Goal: Information Seeking & Learning: Check status

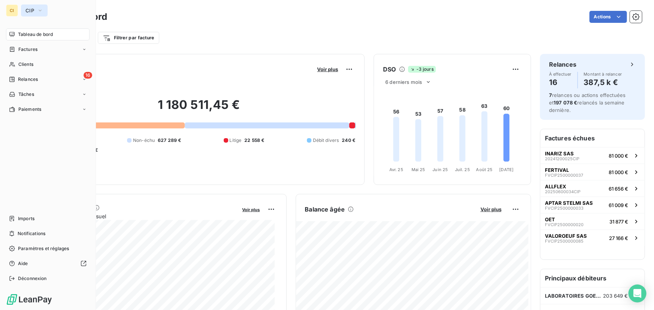
click at [33, 8] on span "CIP" at bounding box center [29, 10] width 9 height 6
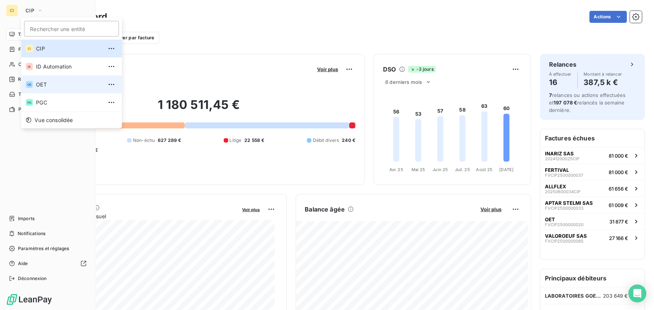
click at [45, 82] on span "OET" at bounding box center [69, 84] width 66 height 7
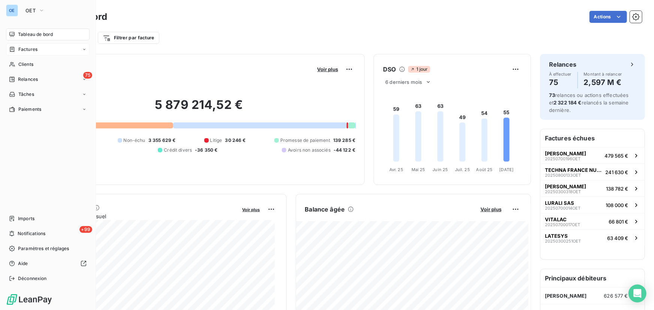
click at [22, 49] on span "Factures" at bounding box center [27, 49] width 19 height 7
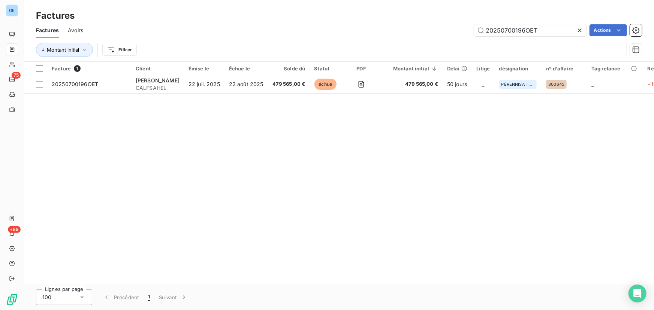
drag, startPoint x: 541, startPoint y: 28, endPoint x: 469, endPoint y: 30, distance: 72.3
click at [469, 30] on div "20250700196OET Actions" at bounding box center [367, 30] width 550 height 12
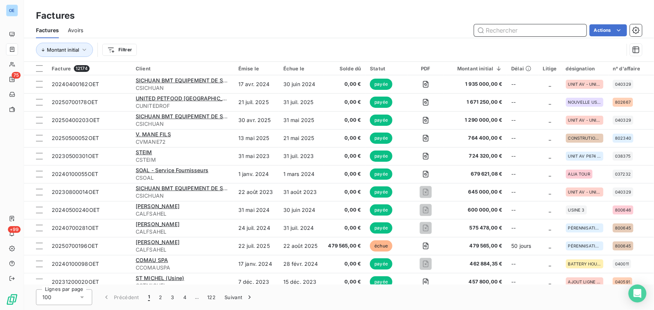
click at [542, 31] on input "text" at bounding box center [530, 30] width 112 height 12
paste input "20250700354OET"
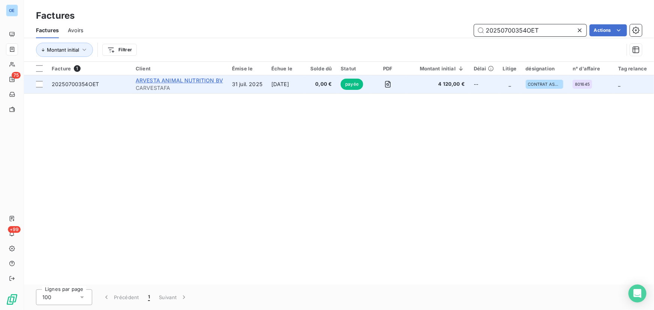
type input "20250700354OET"
click at [185, 81] on span "ARVESTA ANIMAL NUTRITION BV" at bounding box center [179, 80] width 87 height 6
drag, startPoint x: 179, startPoint y: 82, endPoint x: 73, endPoint y: 86, distance: 106.8
click at [73, 86] on tr "20250700354OET ARVESTA ANIMAL NUTRITION BV CARVESTAFA 31 juil. 2025 [DATE] 0,00…" at bounding box center [363, 84] width 678 height 18
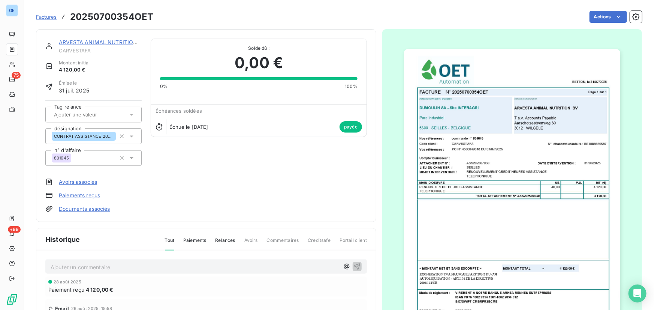
click at [524, 203] on img "button" at bounding box center [512, 201] width 216 height 305
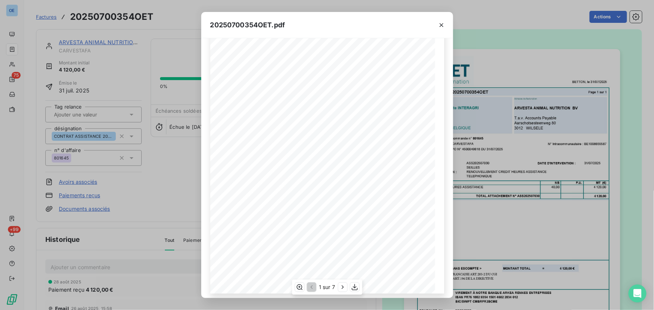
scroll to position [75, 0]
click at [354, 289] on icon "button" at bounding box center [354, 287] width 7 height 7
click at [438, 25] on icon "button" at bounding box center [441, 24] width 7 height 7
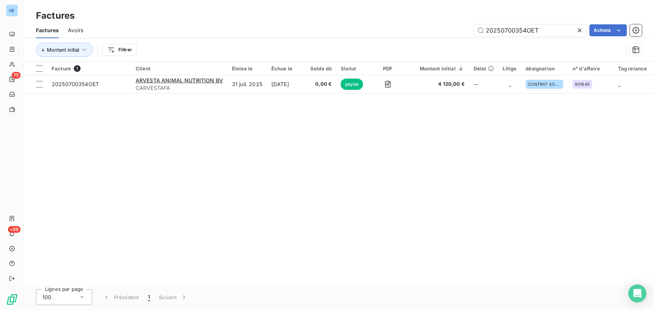
drag, startPoint x: 551, startPoint y: 26, endPoint x: 444, endPoint y: 26, distance: 106.8
click at [444, 26] on div "20250700354OET Actions" at bounding box center [367, 30] width 550 height 12
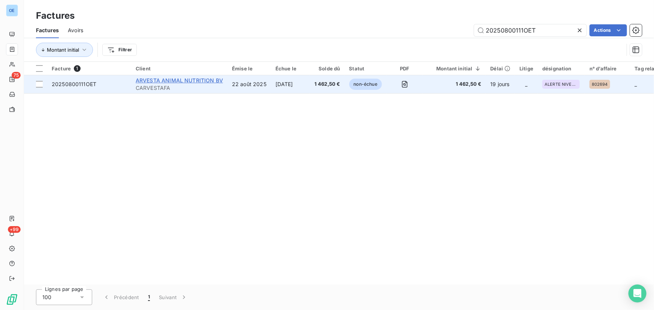
type input "20250800111OET"
click at [202, 81] on span "ARVESTA ANIMAL NUTRITION BV" at bounding box center [179, 80] width 87 height 6
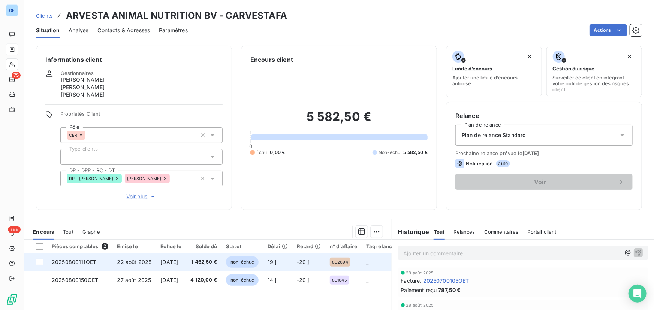
click at [216, 264] on span "1 462,50 €" at bounding box center [204, 261] width 27 height 7
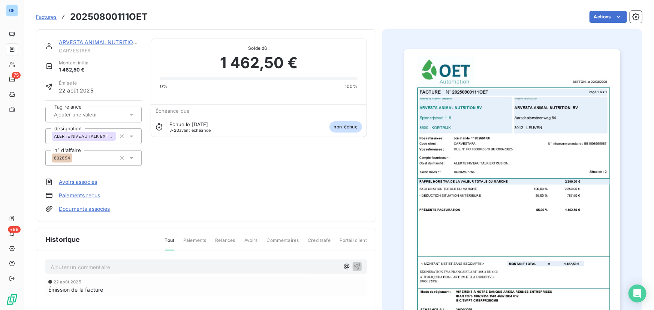
click at [562, 109] on img "button" at bounding box center [512, 201] width 216 height 305
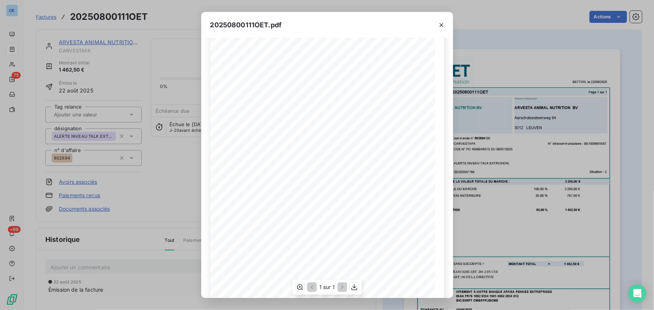
scroll to position [75, 0]
click at [354, 285] on icon "button" at bounding box center [353, 287] width 7 height 7
click at [439, 24] on icon "button" at bounding box center [441, 24] width 7 height 7
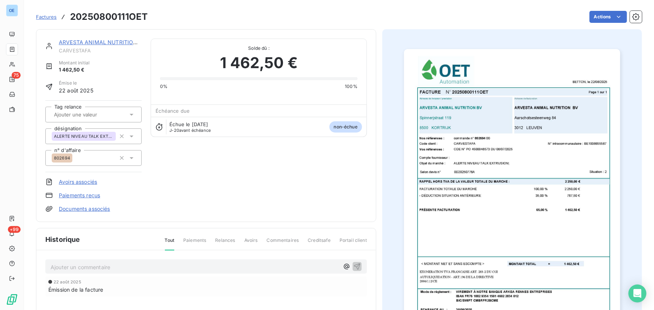
click at [41, 16] on span "Factures" at bounding box center [46, 17] width 21 height 6
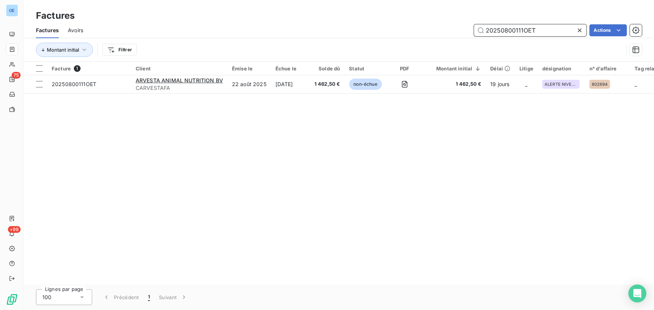
drag, startPoint x: 547, startPoint y: 27, endPoint x: 426, endPoint y: 33, distance: 121.1
click at [426, 33] on div "20250800111OET Actions" at bounding box center [367, 30] width 550 height 12
paste input "50"
type input "20250800150OET"
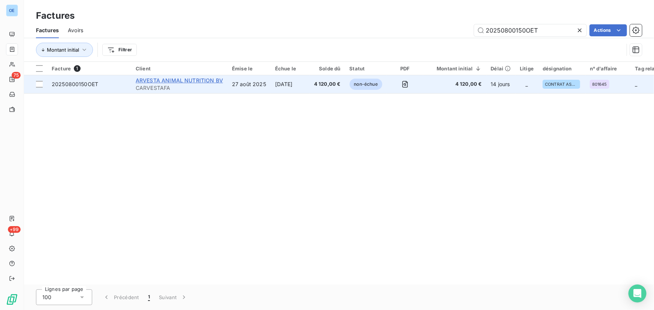
click at [193, 77] on span "ARVESTA ANIMAL NUTRITION BV" at bounding box center [179, 80] width 87 height 6
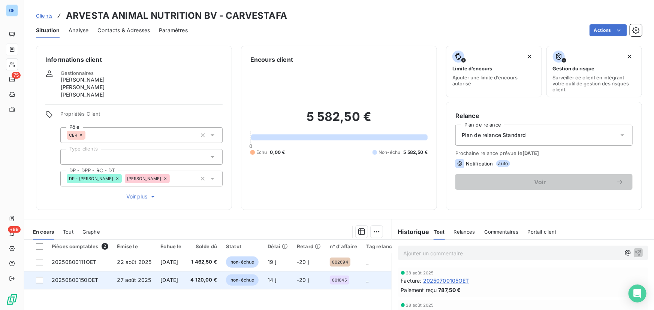
click at [211, 279] on span "4 120,00 €" at bounding box center [204, 279] width 27 height 7
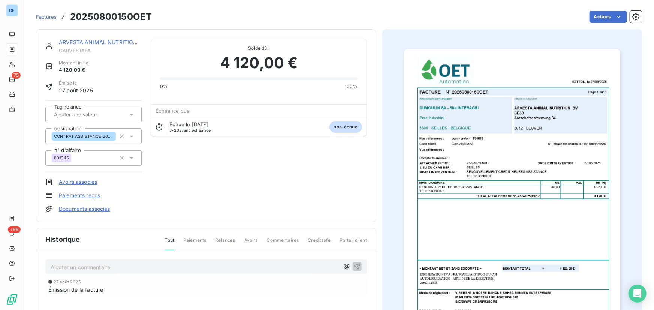
click at [515, 158] on img "button" at bounding box center [512, 201] width 216 height 305
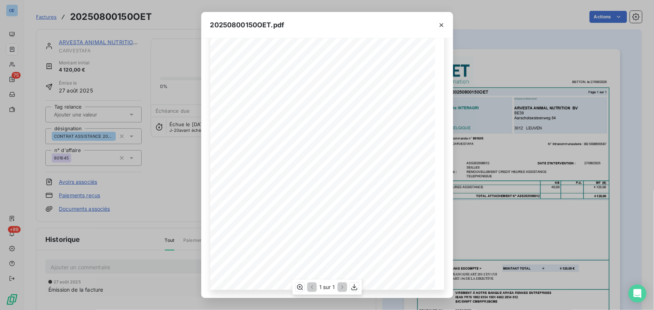
scroll to position [75, 0]
click at [352, 287] on icon "button" at bounding box center [353, 287] width 7 height 7
click at [442, 24] on icon "button" at bounding box center [441, 24] width 7 height 7
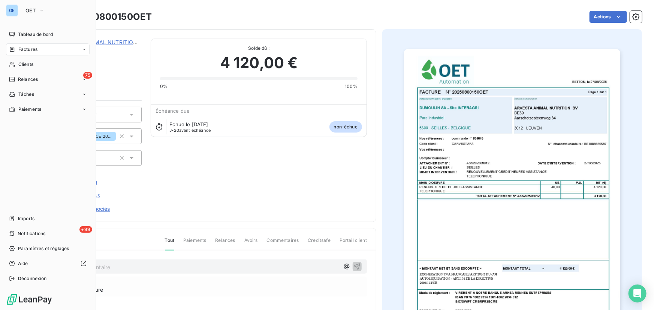
click at [26, 49] on span "Factures" at bounding box center [27, 49] width 19 height 7
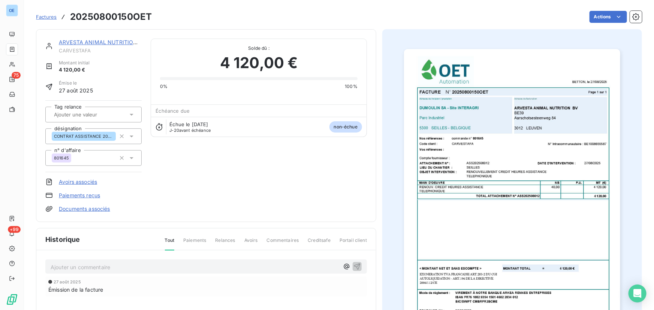
click at [51, 15] on span "Factures" at bounding box center [46, 17] width 21 height 6
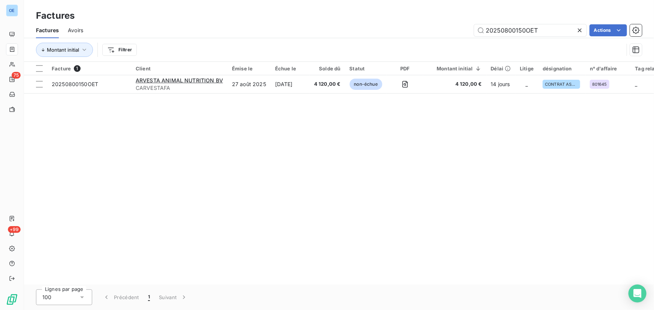
drag, startPoint x: 544, startPoint y: 28, endPoint x: 439, endPoint y: 31, distance: 104.5
click at [440, 31] on div "20250800150OET Actions" at bounding box center [367, 30] width 550 height 12
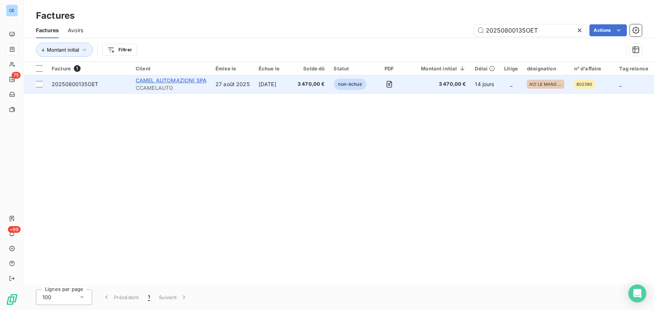
type input "20250800135OET"
click at [191, 83] on span "CAMEL AUTOMAZIONI SPA" at bounding box center [171, 80] width 71 height 6
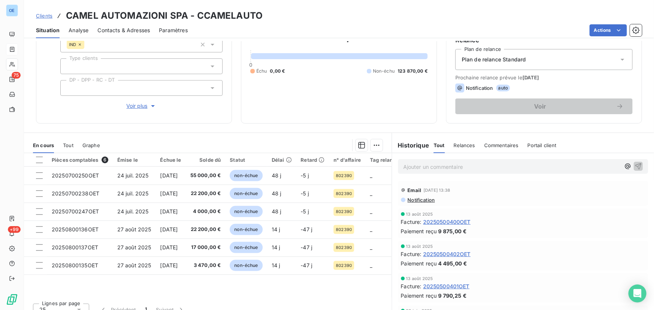
scroll to position [85, 0]
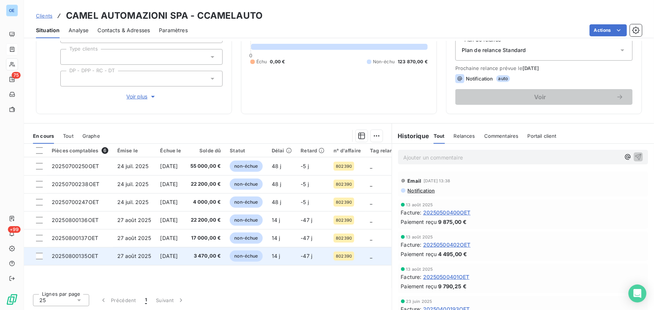
click at [215, 254] on span "3 470,00 €" at bounding box center [205, 255] width 31 height 7
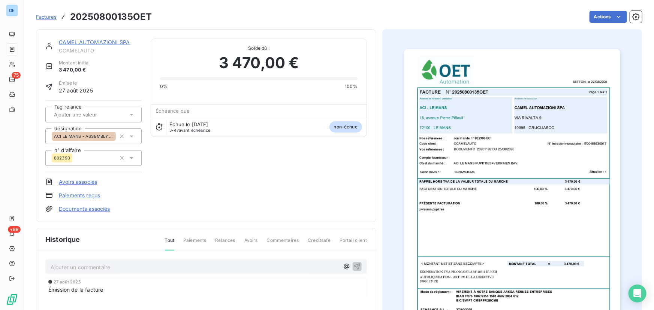
click at [423, 207] on img "button" at bounding box center [512, 201] width 216 height 305
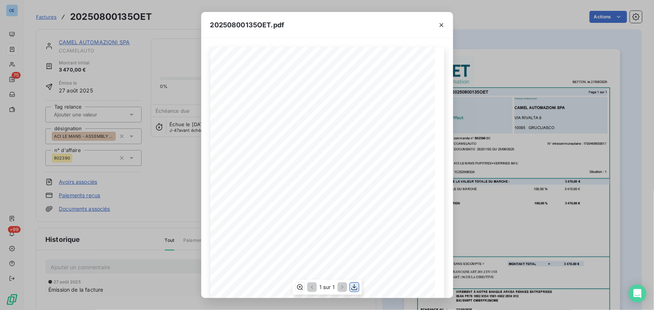
click at [352, 288] on icon "button" at bounding box center [353, 287] width 7 height 7
click at [438, 23] on icon "button" at bounding box center [441, 24] width 7 height 7
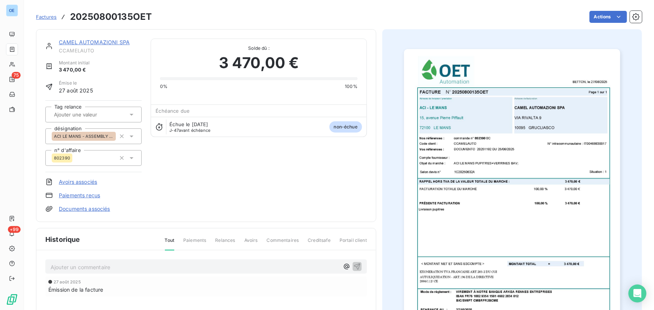
click at [38, 15] on span "Factures" at bounding box center [46, 17] width 21 height 6
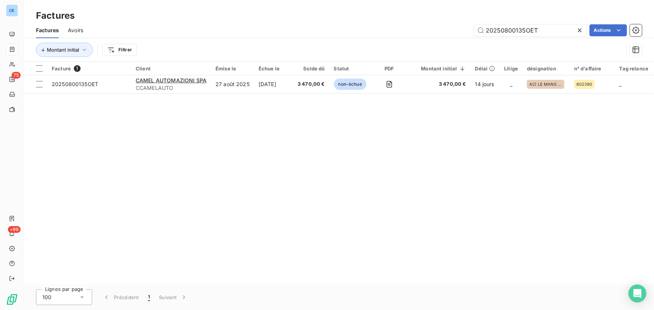
drag, startPoint x: 542, startPoint y: 30, endPoint x: 452, endPoint y: 37, distance: 90.2
click at [452, 37] on div "Factures Avoirs 20250800135OET Actions" at bounding box center [339, 30] width 630 height 16
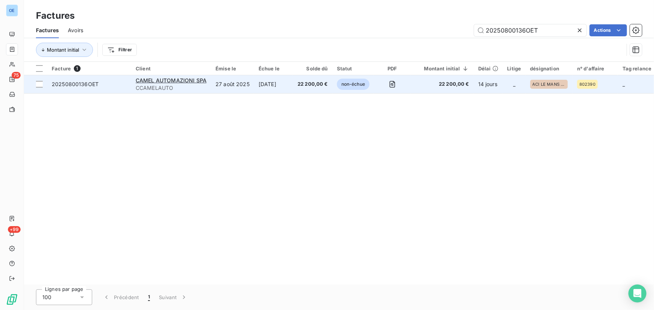
type input "20250800136OET"
click at [318, 83] on span "22 200,00 €" at bounding box center [312, 84] width 30 height 7
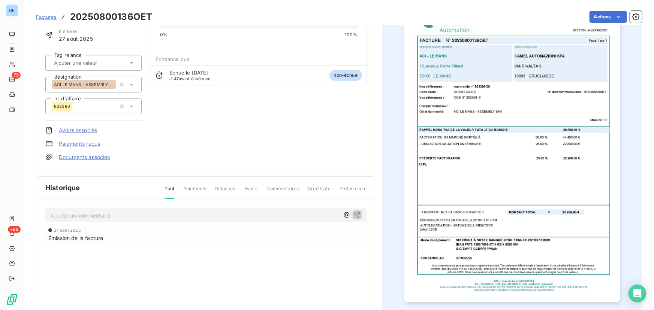
scroll to position [69, 0]
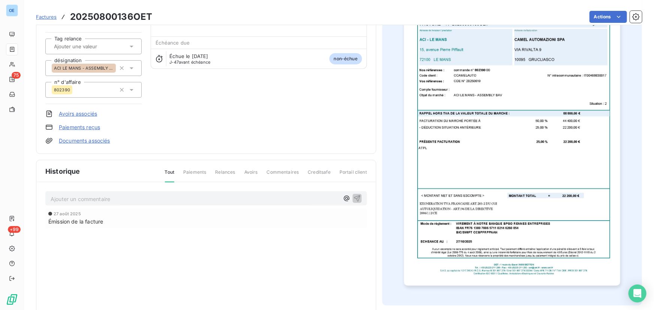
click at [518, 189] on img "button" at bounding box center [512, 133] width 216 height 305
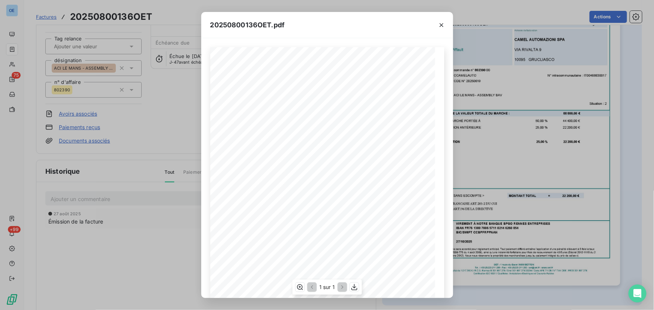
scroll to position [75, 0]
click at [353, 287] on icon "button" at bounding box center [353, 287] width 7 height 7
click at [442, 24] on icon "button" at bounding box center [441, 24] width 7 height 7
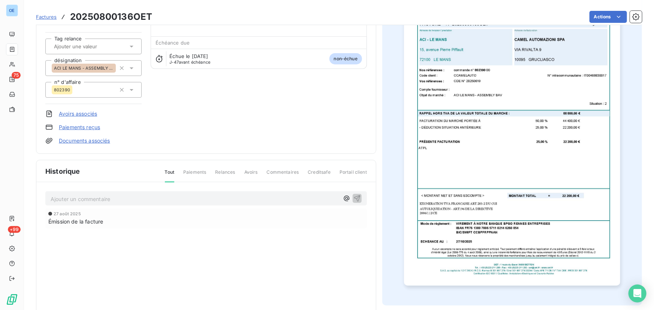
click at [46, 18] on span "Factures" at bounding box center [46, 17] width 21 height 6
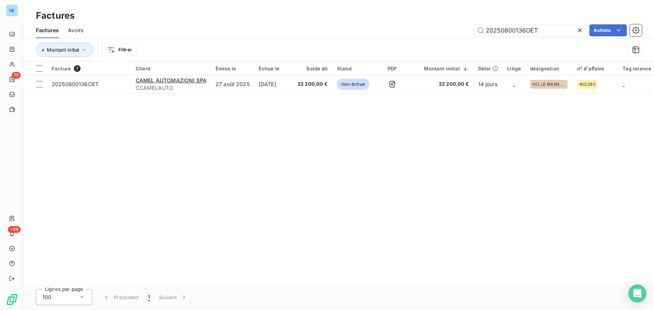
drag, startPoint x: 546, startPoint y: 30, endPoint x: 405, endPoint y: 33, distance: 140.5
click at [405, 33] on div "20250800136OET Actions" at bounding box center [367, 30] width 550 height 12
type input "20250800137OET"
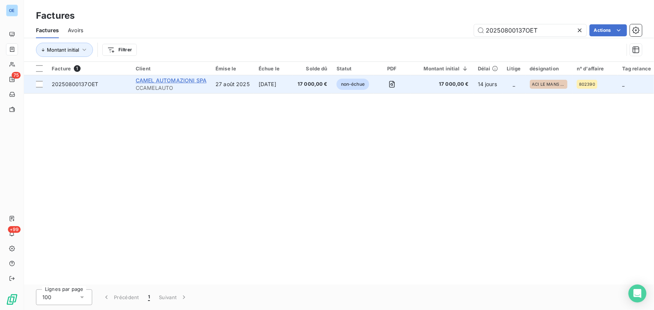
click at [181, 79] on span "CAMEL AUTOMAZIONI SPA" at bounding box center [171, 80] width 71 height 6
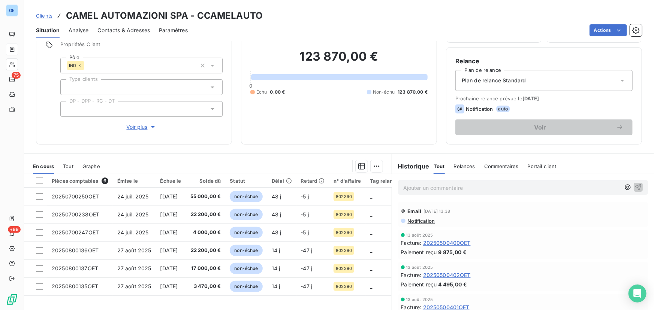
scroll to position [85, 0]
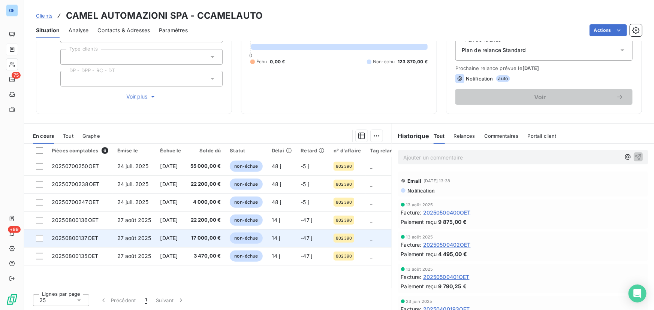
click at [211, 239] on span "17 000,00 €" at bounding box center [205, 237] width 31 height 7
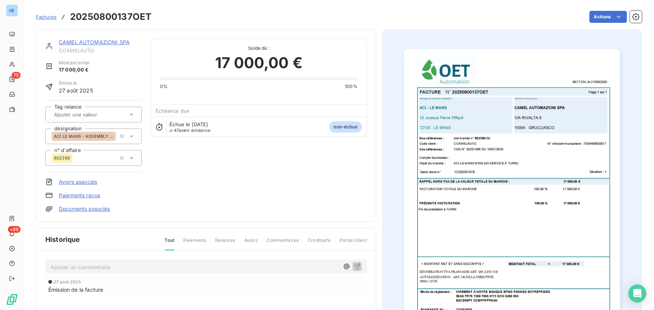
click at [537, 200] on img "button" at bounding box center [512, 201] width 216 height 305
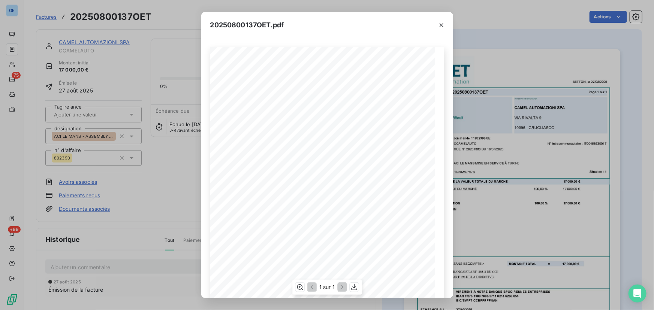
scroll to position [75, 0]
click at [356, 287] on icon "button" at bounding box center [353, 287] width 7 height 7
click at [440, 25] on icon "button" at bounding box center [441, 24] width 7 height 7
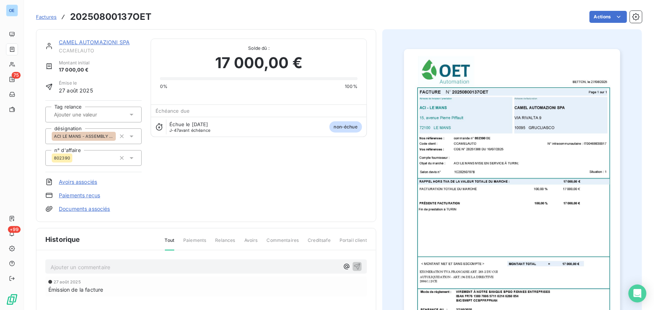
click at [51, 18] on span "Factures" at bounding box center [46, 17] width 21 height 6
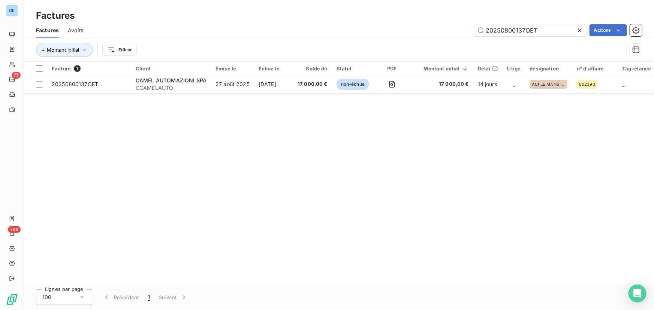
drag, startPoint x: 544, startPoint y: 31, endPoint x: 466, endPoint y: 40, distance: 78.8
click at [466, 40] on div "Factures Avoirs 20250800137OET Actions Montant initial Filtrer" at bounding box center [339, 41] width 630 height 39
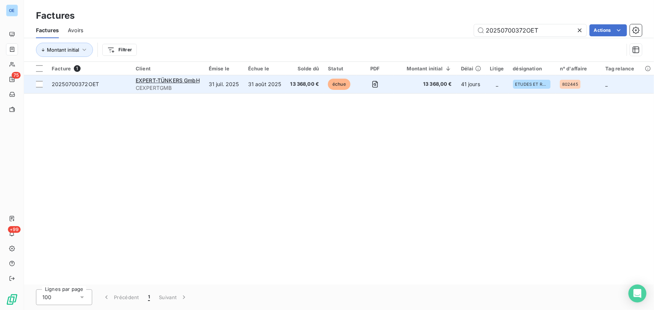
type input "20250700372OET"
click at [311, 83] on span "13 368,00 €" at bounding box center [304, 84] width 29 height 7
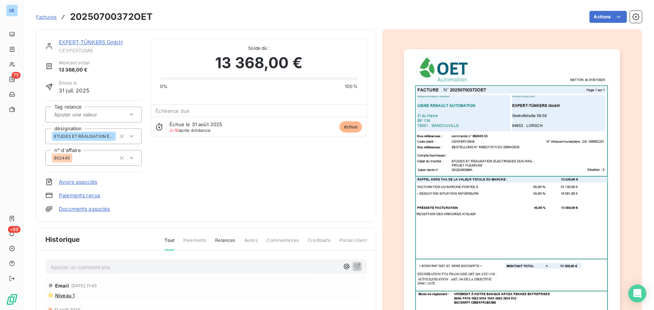
click at [494, 188] on img "button" at bounding box center [512, 201] width 216 height 305
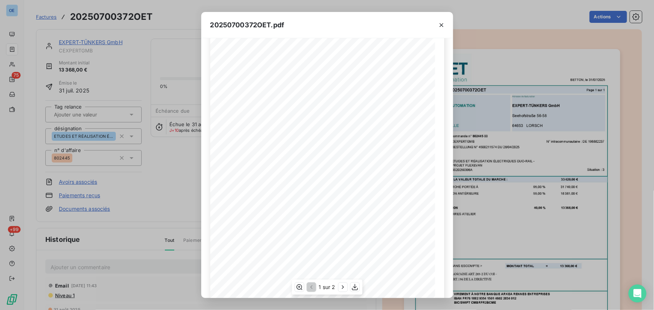
scroll to position [75, 0]
click at [357, 287] on icon "button" at bounding box center [354, 287] width 7 height 7
click at [440, 26] on icon "button" at bounding box center [441, 25] width 4 height 4
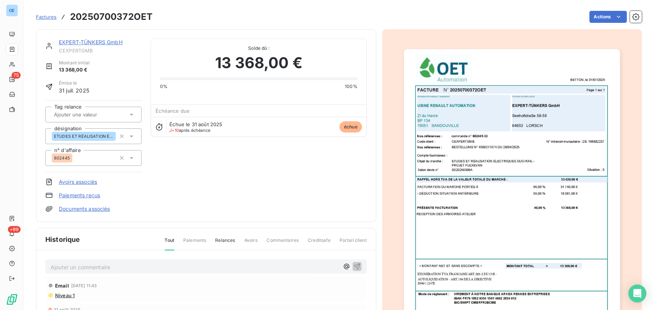
click at [47, 16] on span "Factures" at bounding box center [46, 17] width 21 height 6
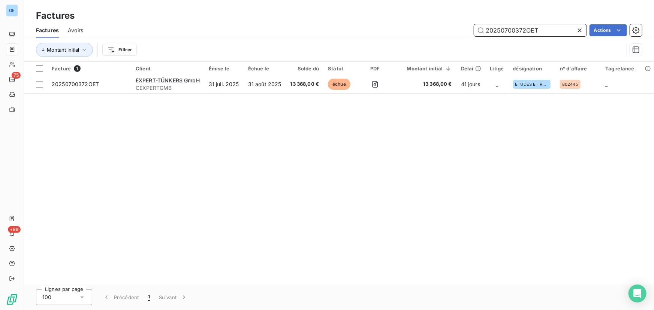
drag, startPoint x: 547, startPoint y: 29, endPoint x: 361, endPoint y: 32, distance: 185.4
click at [361, 32] on div "20250700372OET Actions" at bounding box center [367, 30] width 550 height 12
paste input "800056"
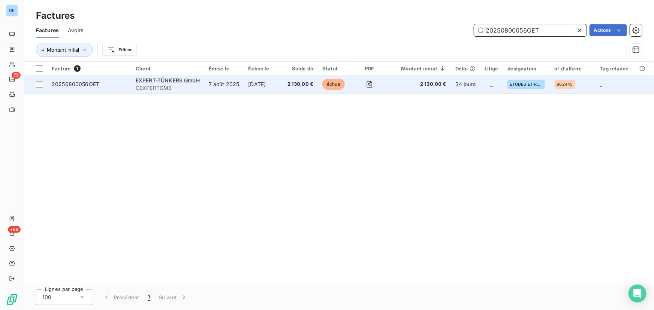
type input "20250800056OET"
click at [303, 82] on span "2 130,00 €" at bounding box center [300, 84] width 26 height 7
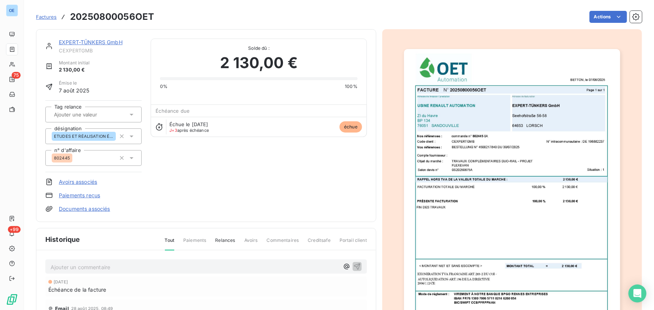
click at [582, 173] on img "button" at bounding box center [512, 201] width 216 height 305
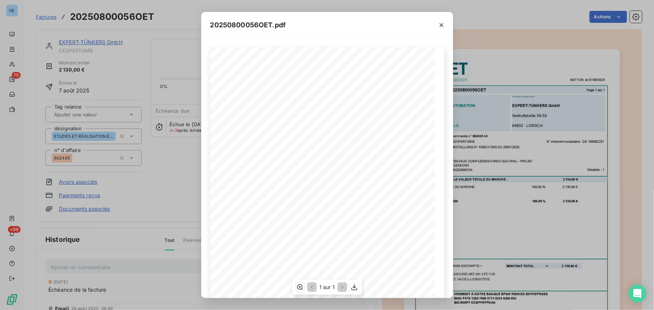
scroll to position [75, 0]
click at [353, 287] on icon "button" at bounding box center [353, 287] width 7 height 7
click at [443, 25] on icon "button" at bounding box center [441, 24] width 7 height 7
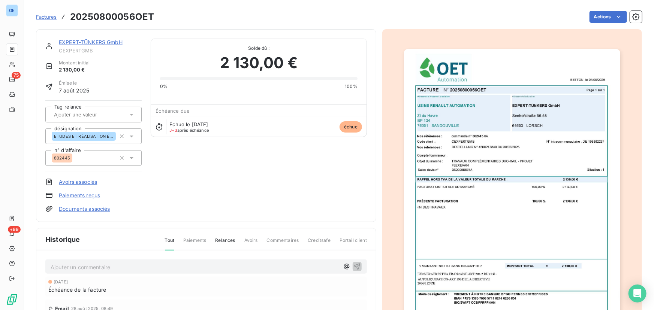
click at [46, 18] on span "Factures" at bounding box center [46, 17] width 21 height 6
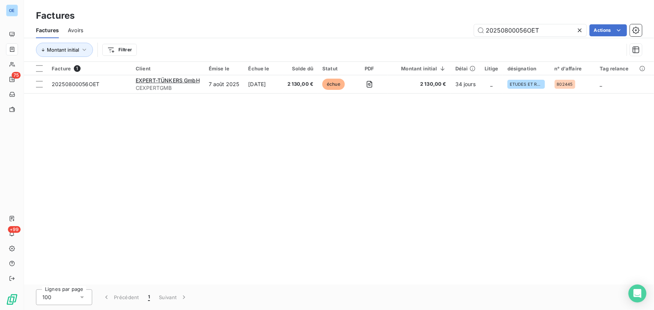
drag, startPoint x: 551, startPoint y: 32, endPoint x: 425, endPoint y: 32, distance: 125.5
click at [425, 32] on div "20250800056OET Actions" at bounding box center [367, 30] width 550 height 12
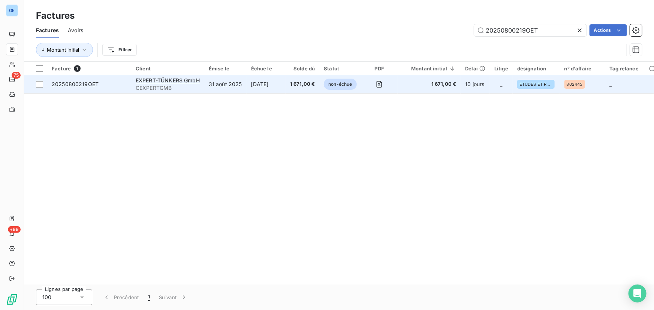
type input "20250800219OET"
click at [269, 87] on td "[DATE]" at bounding box center [265, 84] width 39 height 18
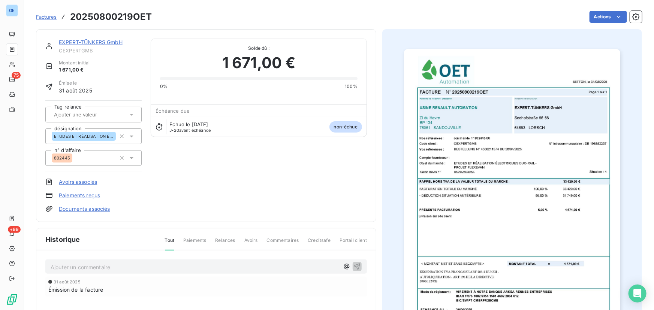
click at [553, 173] on img "button" at bounding box center [512, 201] width 216 height 305
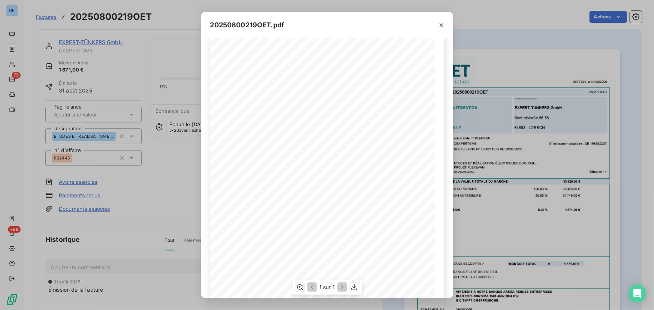
scroll to position [75, 0]
click at [353, 287] on icon "button" at bounding box center [354, 287] width 6 height 6
click at [442, 24] on icon "button" at bounding box center [441, 24] width 7 height 7
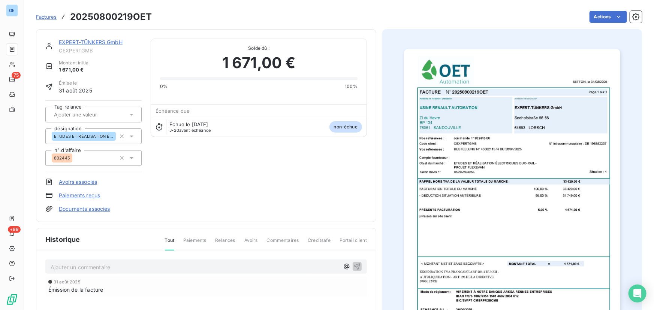
click at [52, 18] on span "Factures" at bounding box center [46, 17] width 21 height 6
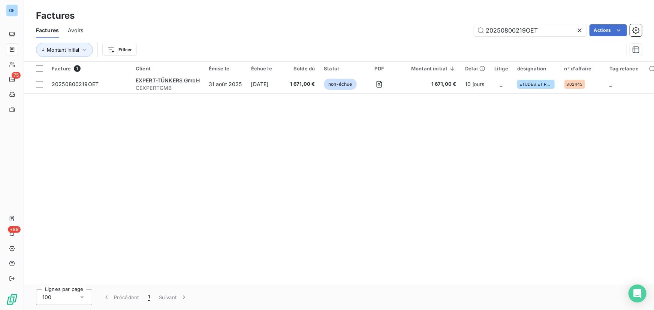
drag, startPoint x: 554, startPoint y: 29, endPoint x: 427, endPoint y: 30, distance: 126.6
click at [427, 30] on div "20250800219OET Actions" at bounding box center [367, 30] width 550 height 12
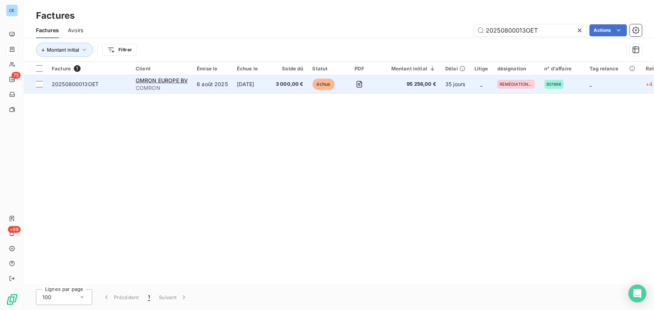
type input "20250800013OET"
click at [290, 81] on span "3 000,00 €" at bounding box center [290, 84] width 28 height 7
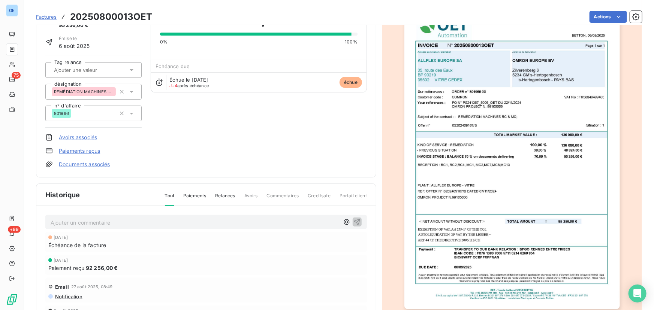
scroll to position [104, 0]
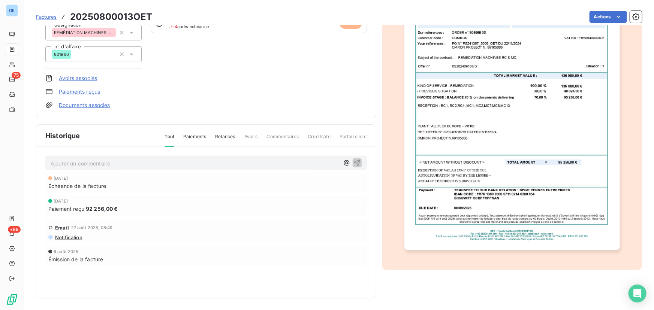
click at [542, 131] on img "button" at bounding box center [511, 97] width 215 height 305
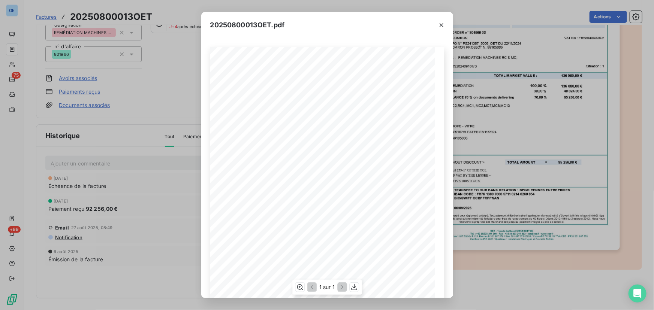
scroll to position [75, 0]
click at [352, 287] on icon "button" at bounding box center [354, 287] width 6 height 6
click at [441, 23] on icon "button" at bounding box center [441, 24] width 7 height 7
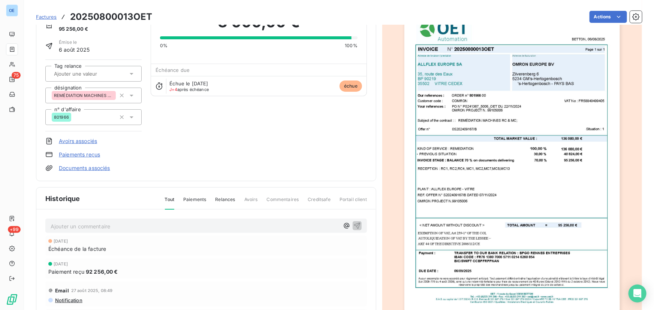
scroll to position [0, 0]
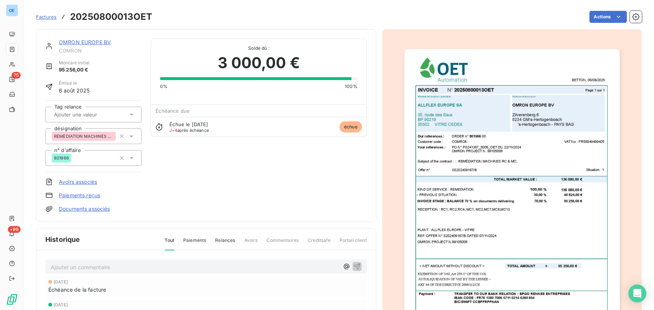
click at [46, 18] on span "Factures" at bounding box center [46, 17] width 21 height 6
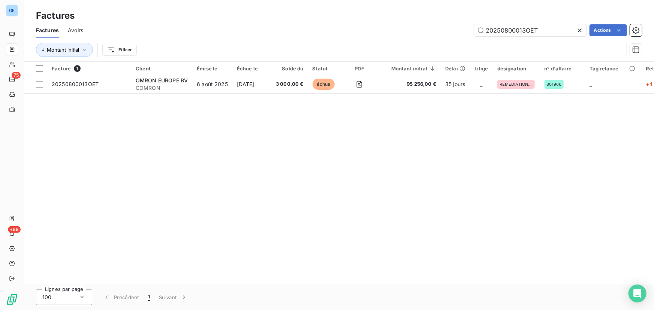
drag, startPoint x: 559, startPoint y: 31, endPoint x: 438, endPoint y: 34, distance: 120.7
click at [438, 34] on div "20250800013OET Actions" at bounding box center [367, 30] width 550 height 12
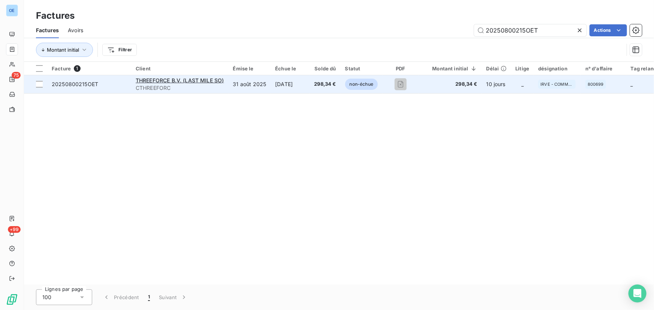
type input "20250800215OET"
click at [292, 87] on td "[DATE]" at bounding box center [289, 84] width 39 height 18
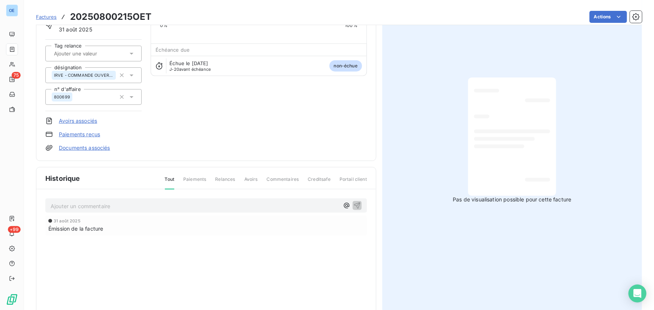
scroll to position [69, 0]
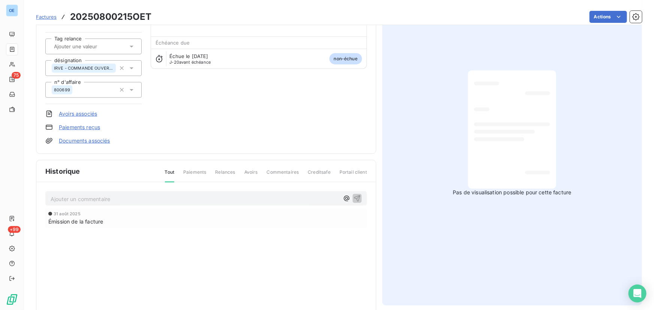
click at [50, 15] on span "Factures" at bounding box center [46, 17] width 21 height 6
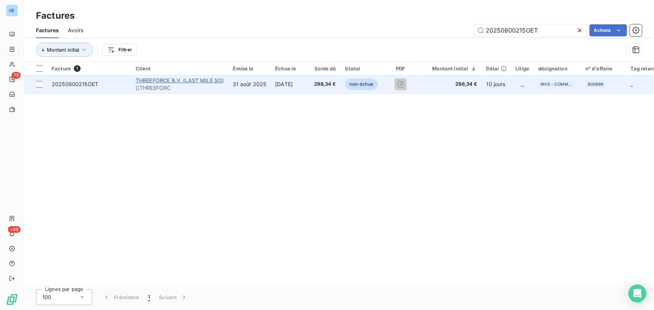
click at [188, 82] on span "THREEFORCE B.V. (LAST MILE SO)" at bounding box center [180, 80] width 88 height 6
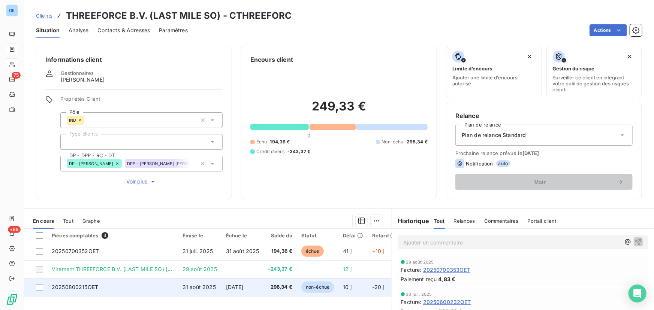
click at [315, 285] on span "non-échue" at bounding box center [317, 287] width 33 height 11
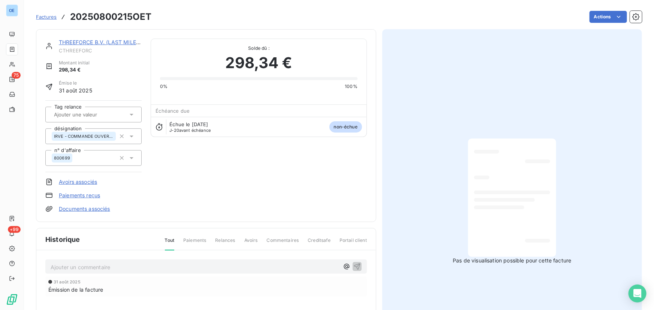
click at [41, 16] on span "Factures" at bounding box center [46, 17] width 21 height 6
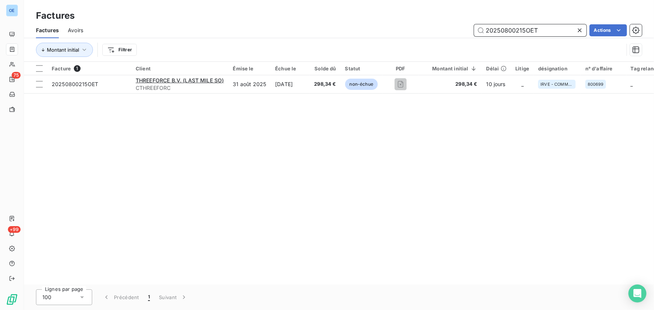
drag, startPoint x: 551, startPoint y: 31, endPoint x: 434, endPoint y: 34, distance: 116.5
click at [434, 34] on div "20250800215OET Actions" at bounding box center [367, 30] width 550 height 12
paste input "160"
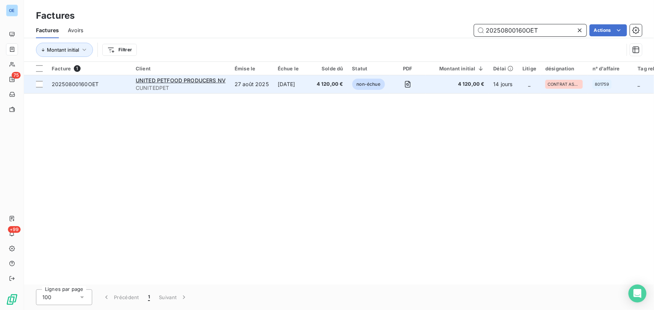
type input "20250800160OET"
click at [225, 88] on span "CUNITEDPET" at bounding box center [181, 87] width 90 height 7
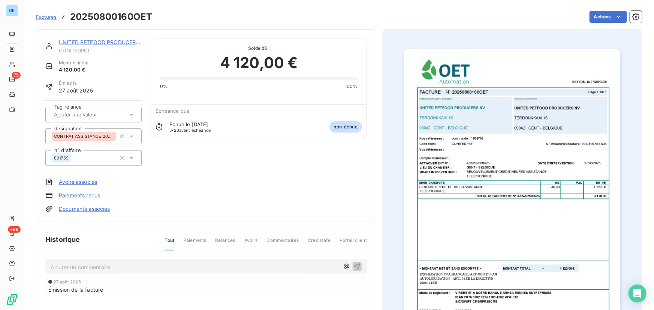
click at [499, 225] on img "button" at bounding box center [512, 201] width 216 height 305
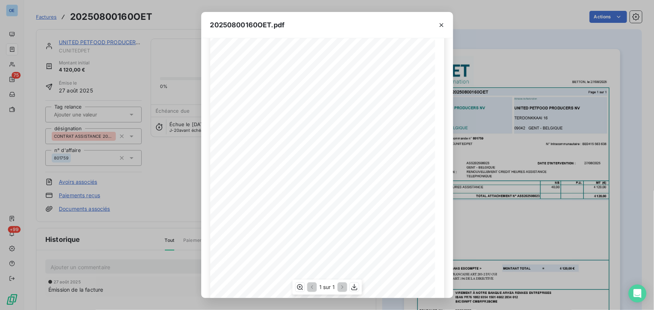
scroll to position [75, 0]
click at [355, 287] on icon "button" at bounding box center [354, 287] width 6 height 6
click at [442, 23] on icon "button" at bounding box center [441, 24] width 7 height 7
